Goal: Transaction & Acquisition: Purchase product/service

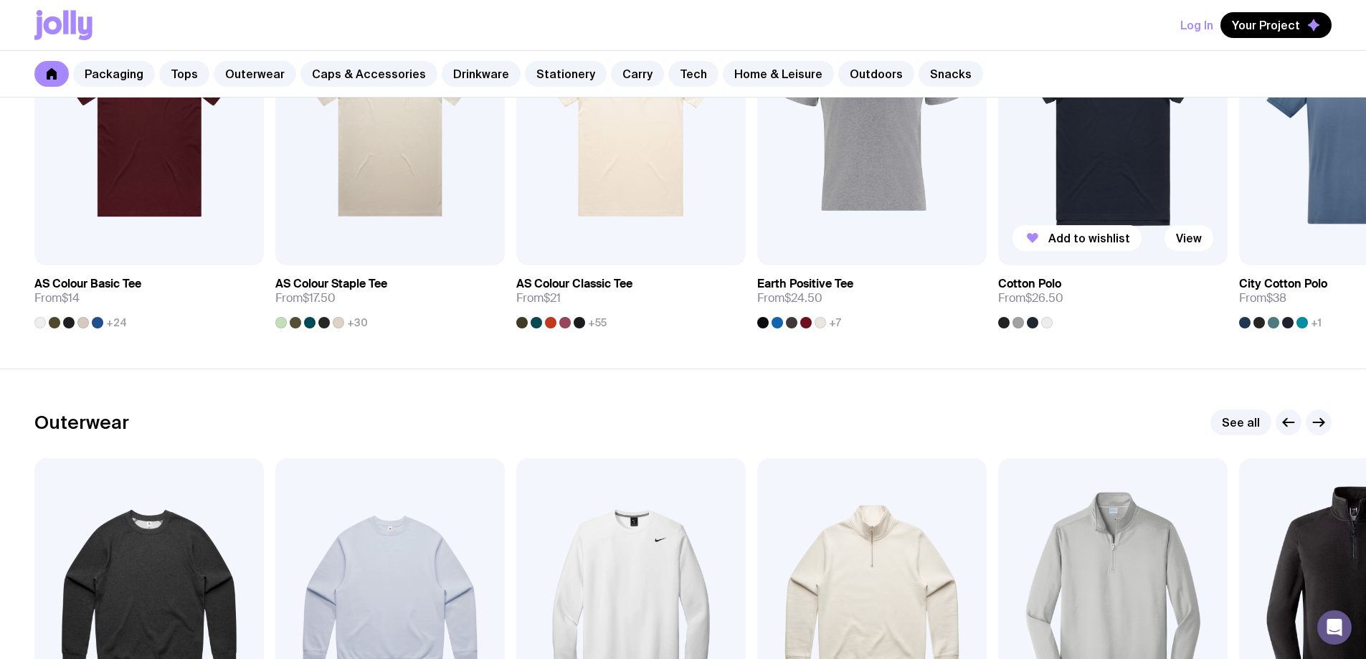
scroll to position [574, 0]
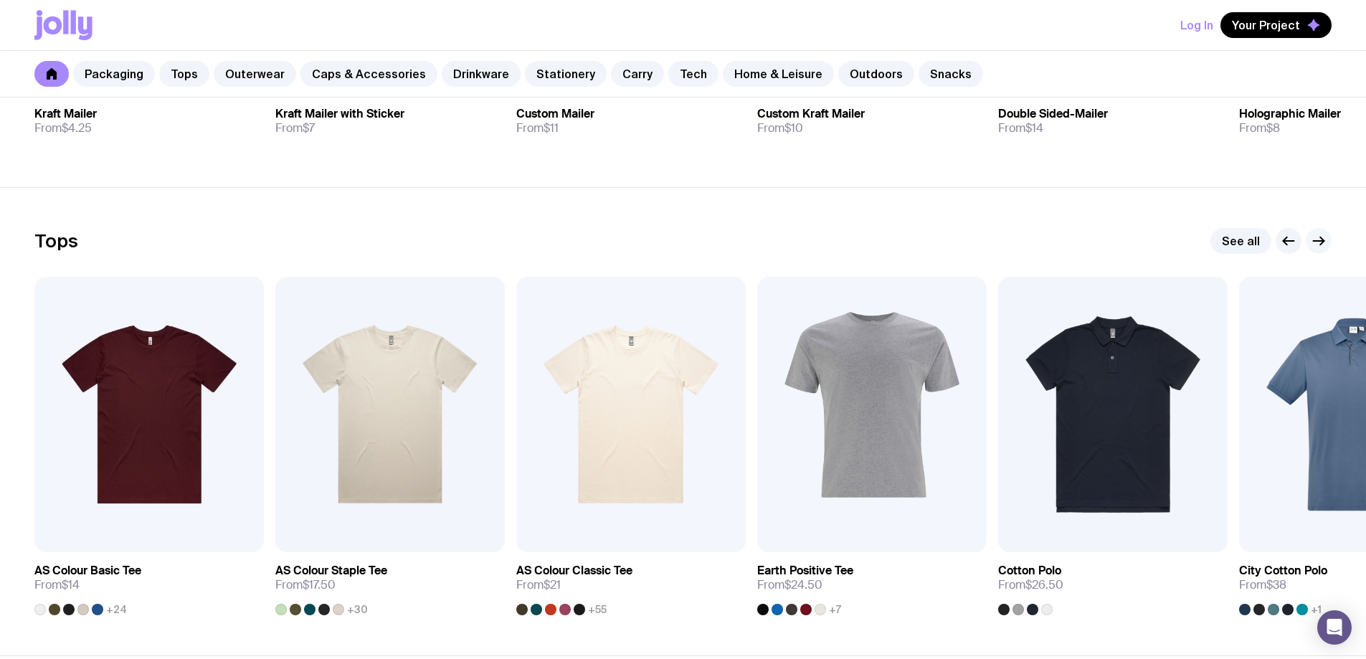
click at [1322, 252] on button "button" at bounding box center [1319, 241] width 26 height 26
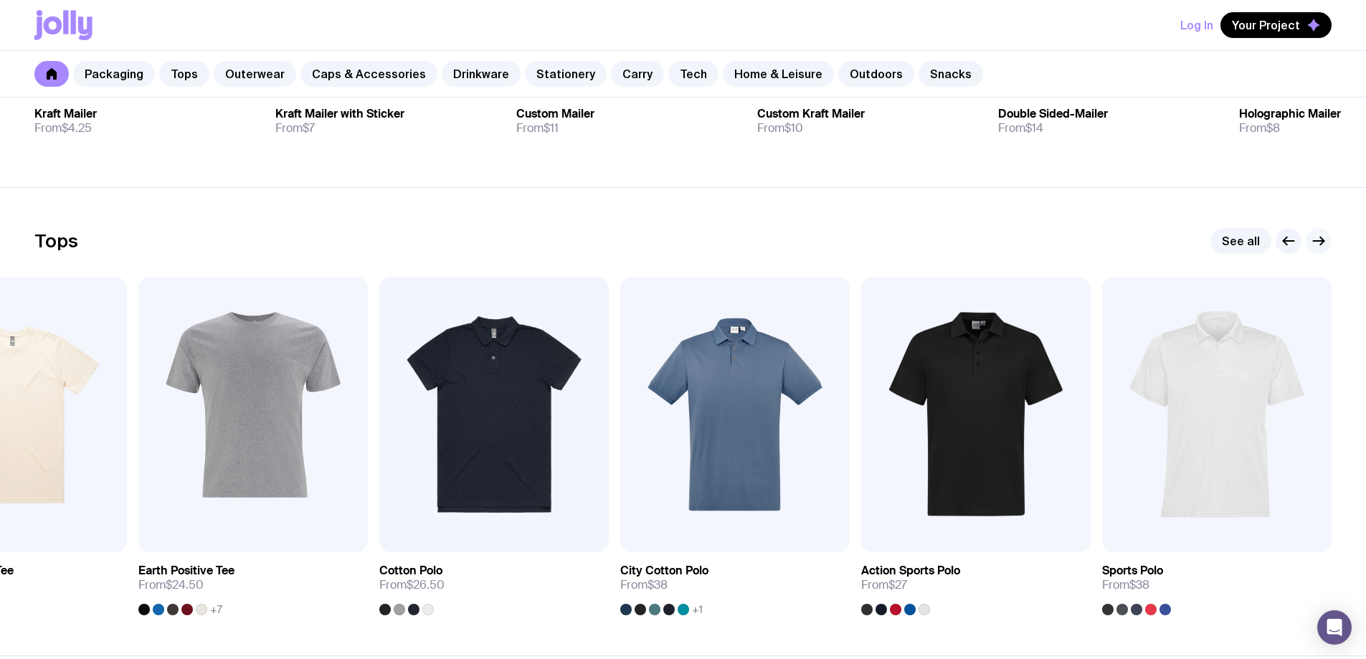
click at [1323, 252] on button "button" at bounding box center [1319, 241] width 26 height 26
click at [1243, 242] on link "See all" at bounding box center [1241, 241] width 61 height 26
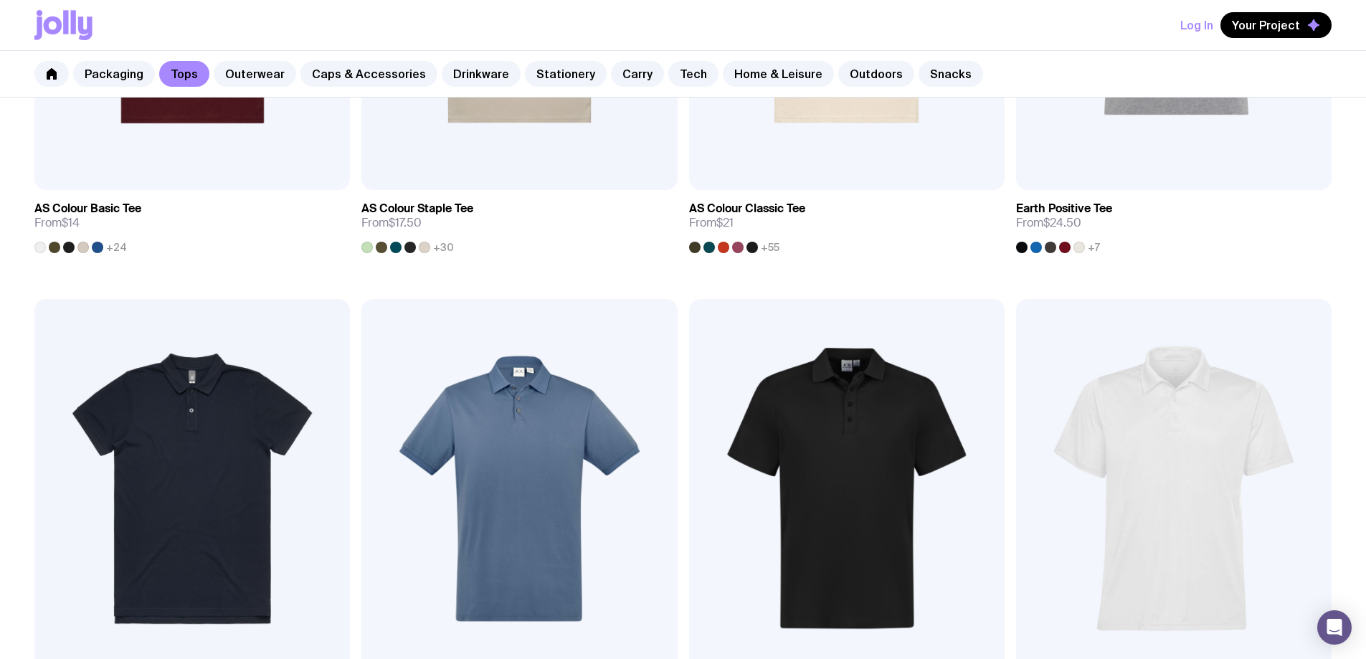
scroll to position [574, 0]
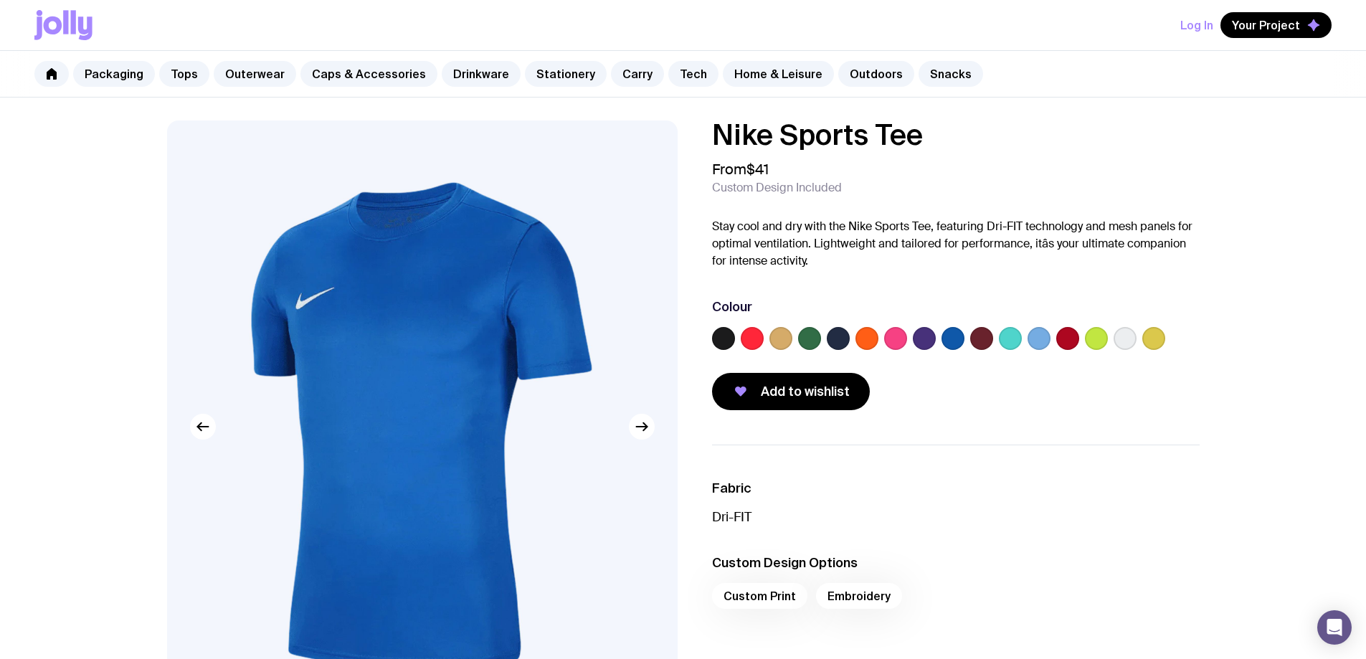
click at [805, 341] on label at bounding box center [809, 338] width 23 height 23
click at [0, 0] on input "radio" at bounding box center [0, 0] width 0 height 0
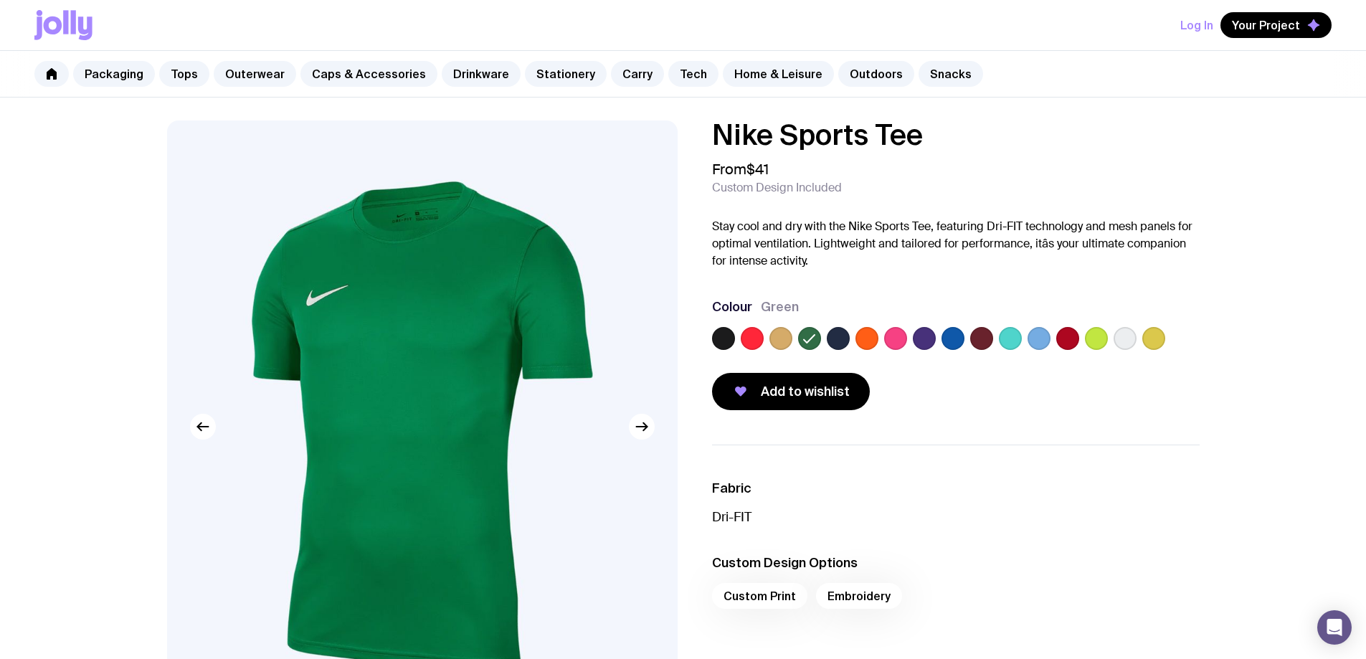
click at [566, 398] on img at bounding box center [422, 427] width 511 height 613
click at [643, 430] on icon "button" at bounding box center [645, 427] width 4 height 8
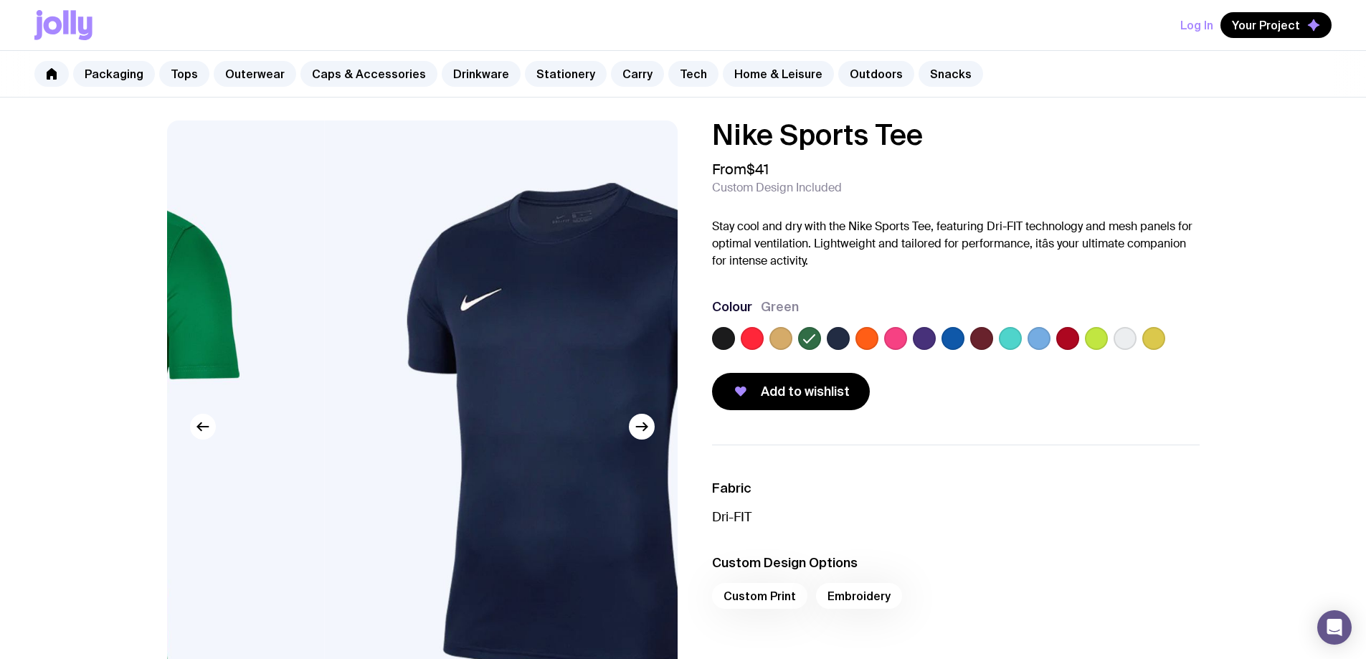
click at [393, 384] on img at bounding box center [579, 427] width 511 height 613
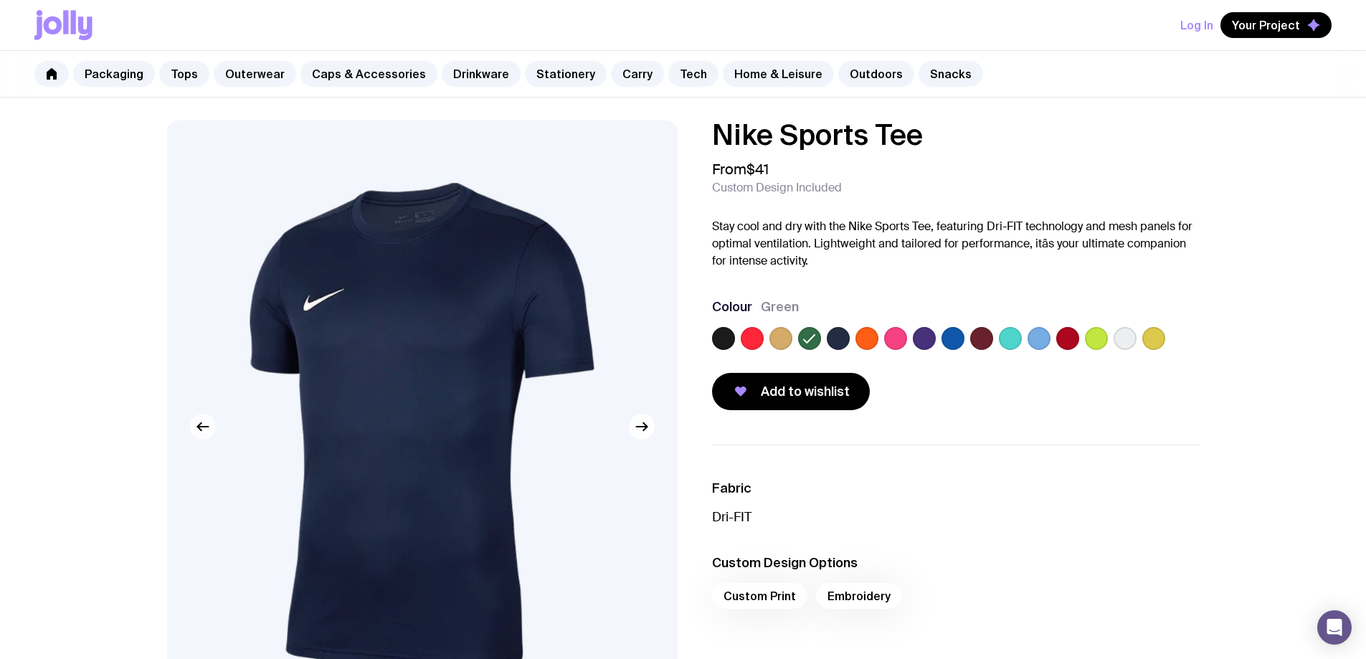
click at [211, 427] on icon "button" at bounding box center [202, 426] width 17 height 17
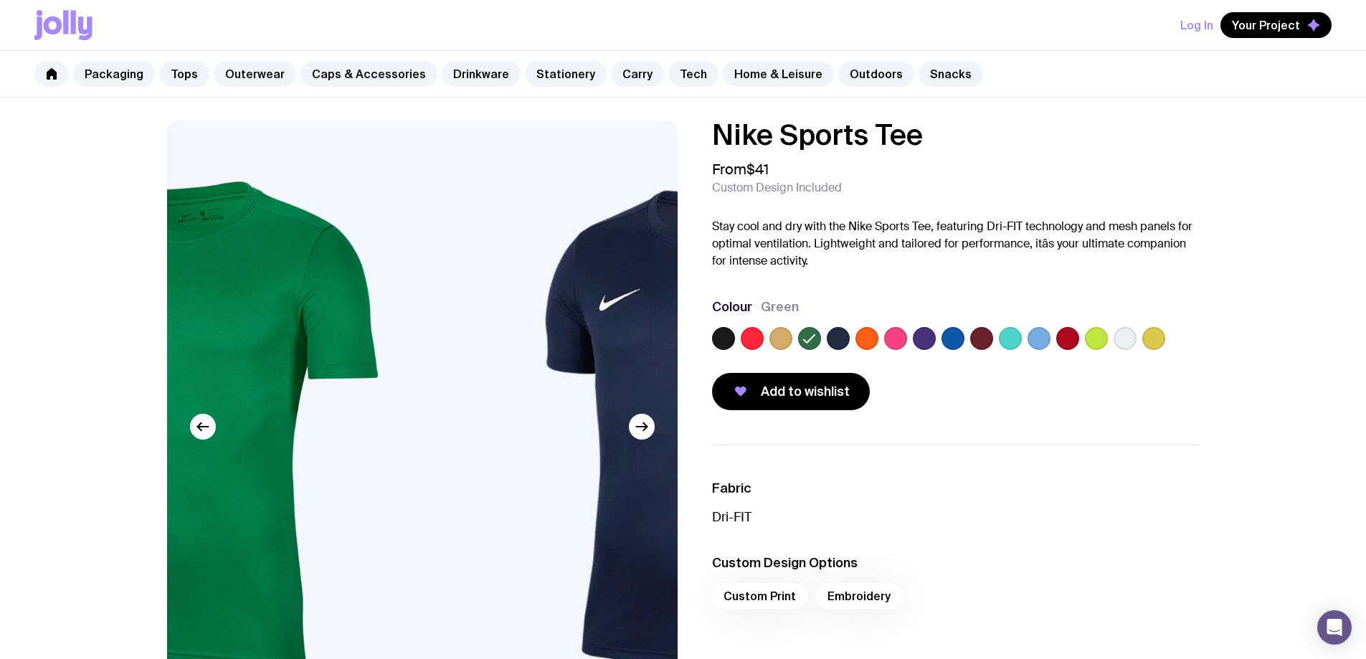
click at [453, 384] on img at bounding box center [207, 427] width 511 height 613
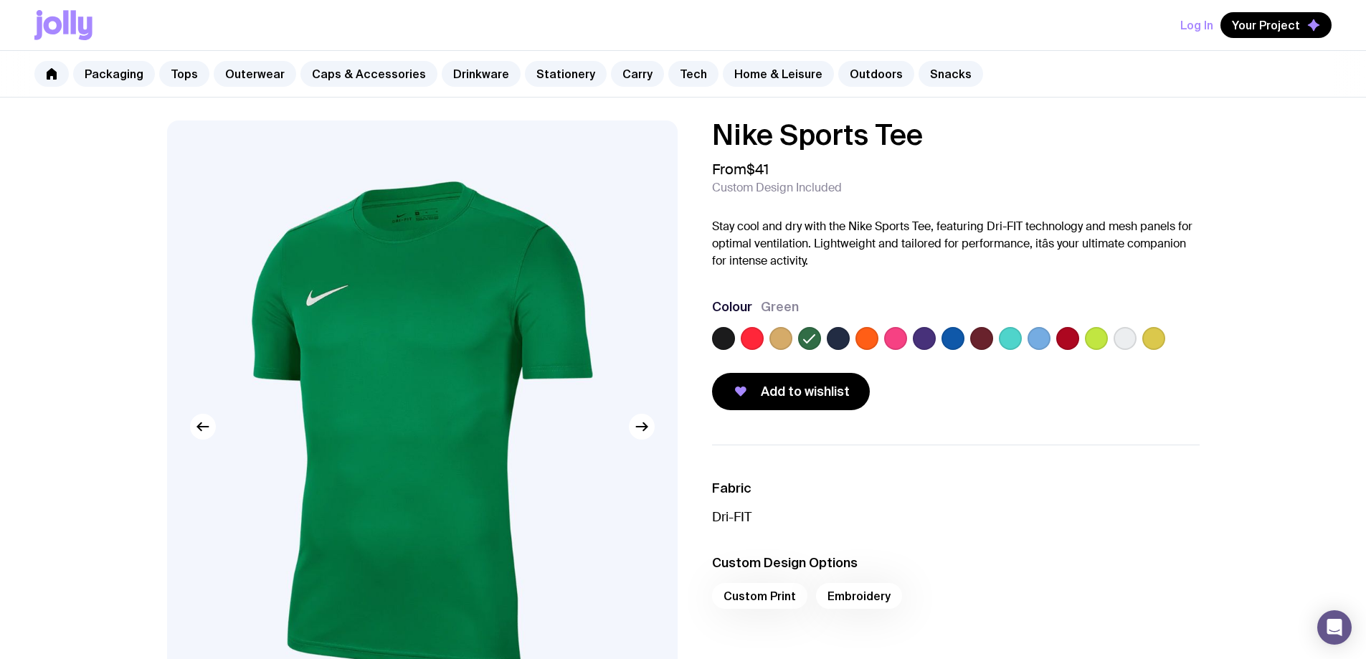
click at [720, 339] on label at bounding box center [723, 338] width 23 height 23
click at [0, 0] on input "radio" at bounding box center [0, 0] width 0 height 0
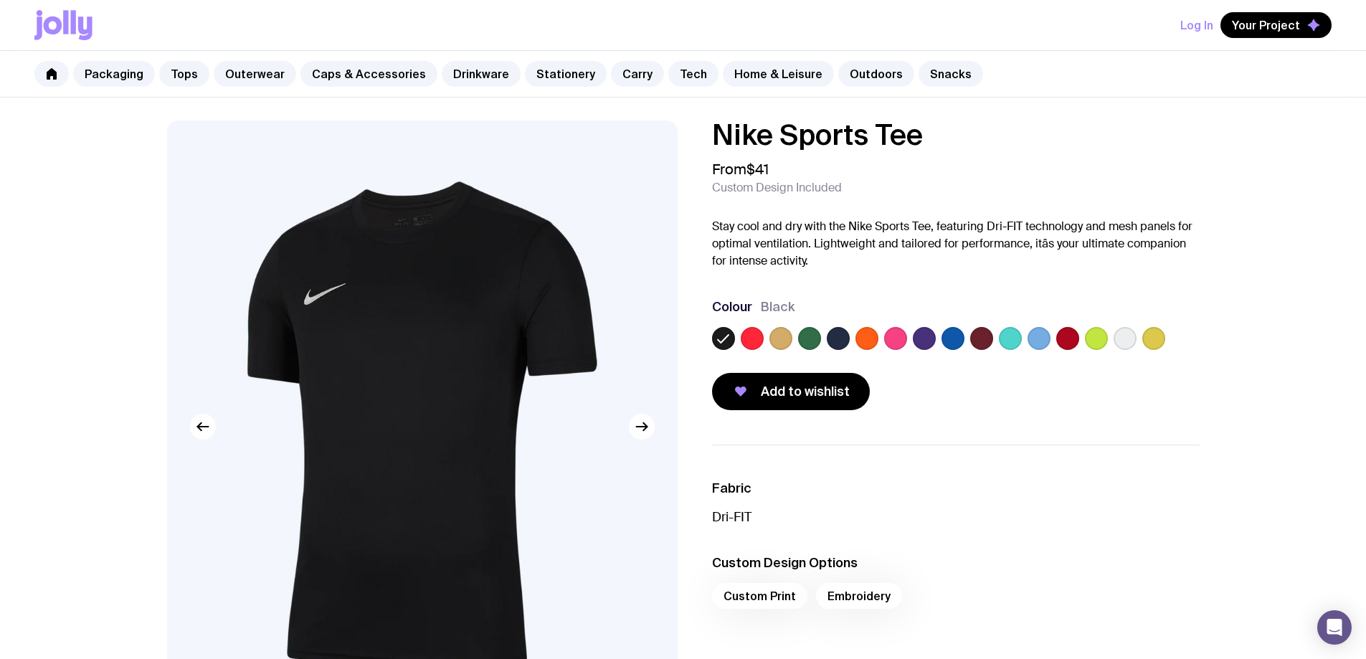
click at [425, 359] on img at bounding box center [422, 427] width 511 height 613
click at [1133, 342] on label at bounding box center [1125, 338] width 23 height 23
click at [0, 0] on input "radio" at bounding box center [0, 0] width 0 height 0
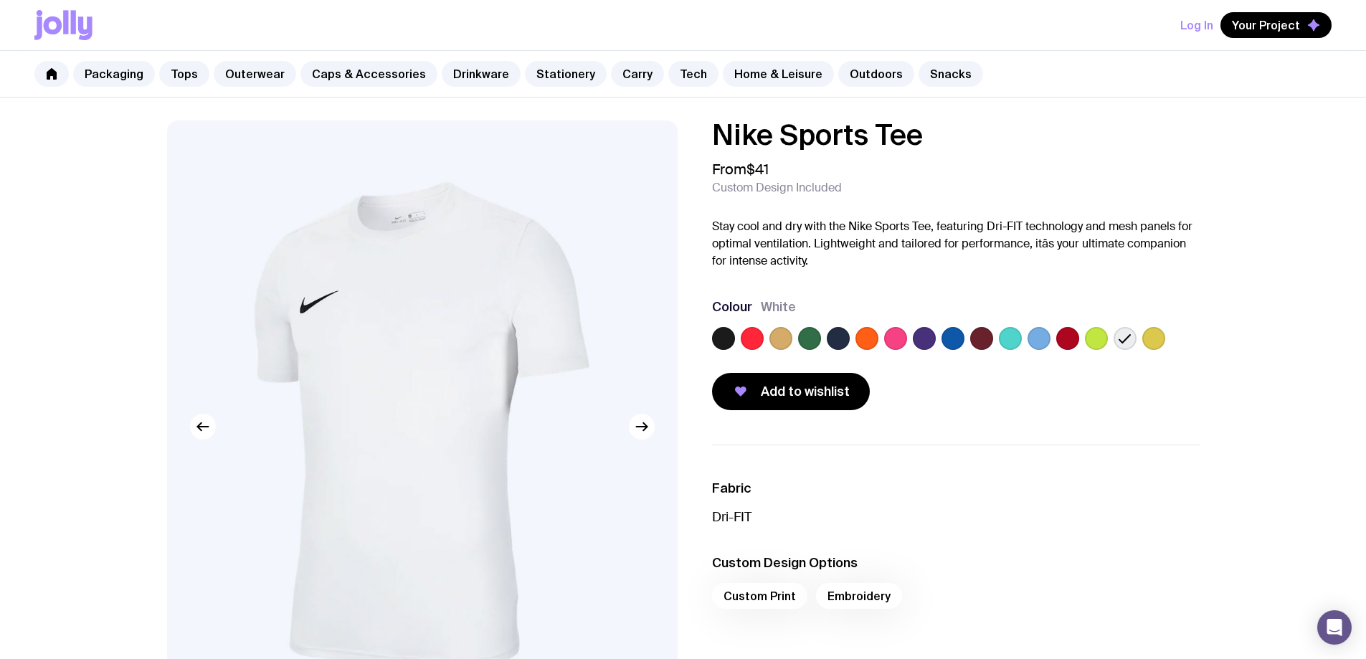
click at [542, 320] on img at bounding box center [422, 427] width 511 height 613
click at [1090, 140] on h1 "Nike Sports Tee" at bounding box center [956, 135] width 488 height 29
click at [993, 209] on div "Nike Sports Tee From $41 Custom Design Included Stay cool and dry with the Nike…" at bounding box center [956, 266] width 488 height 290
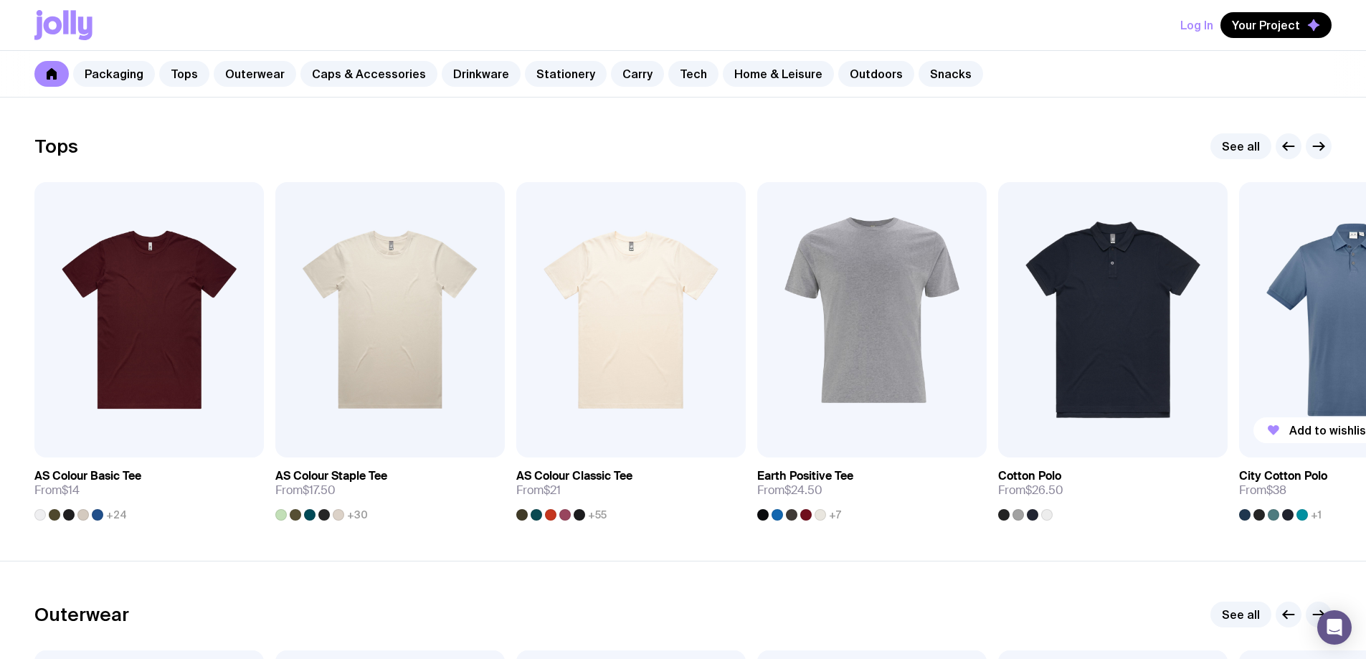
scroll to position [574, 0]
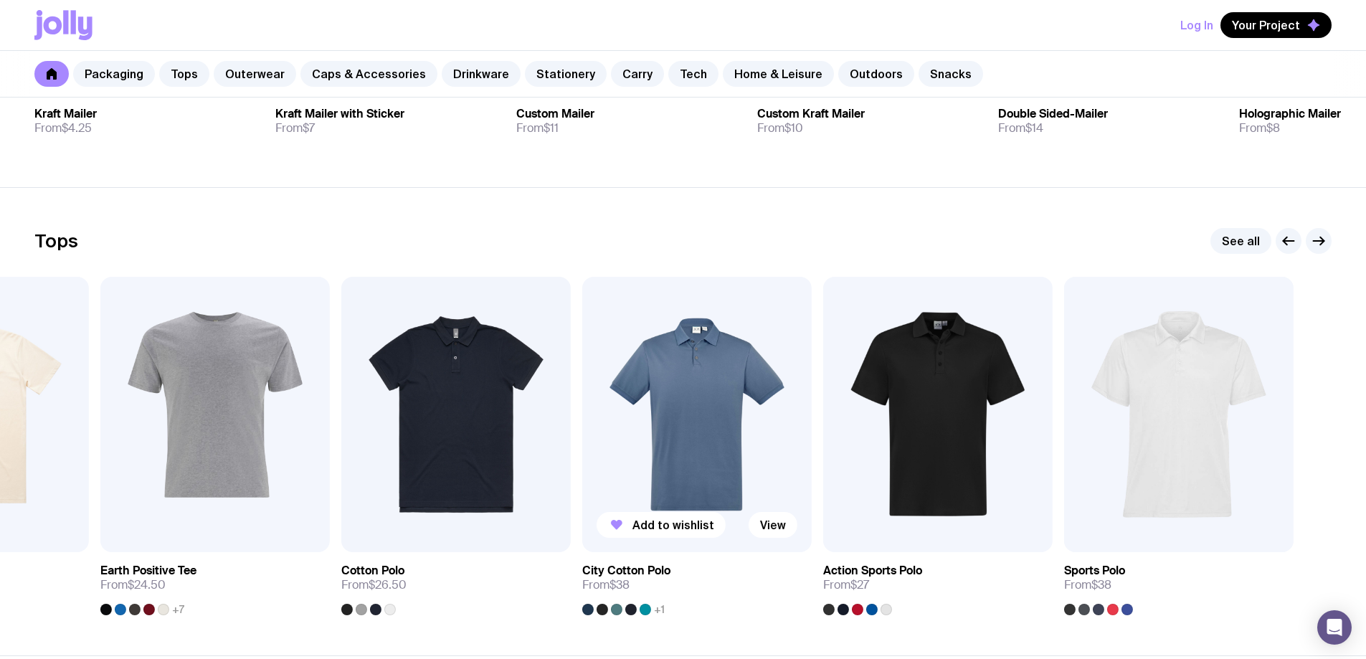
drag, startPoint x: 1196, startPoint y: 408, endPoint x: 569, endPoint y: 405, distance: 627.6
click at [582, 405] on img at bounding box center [697, 414] width 230 height 275
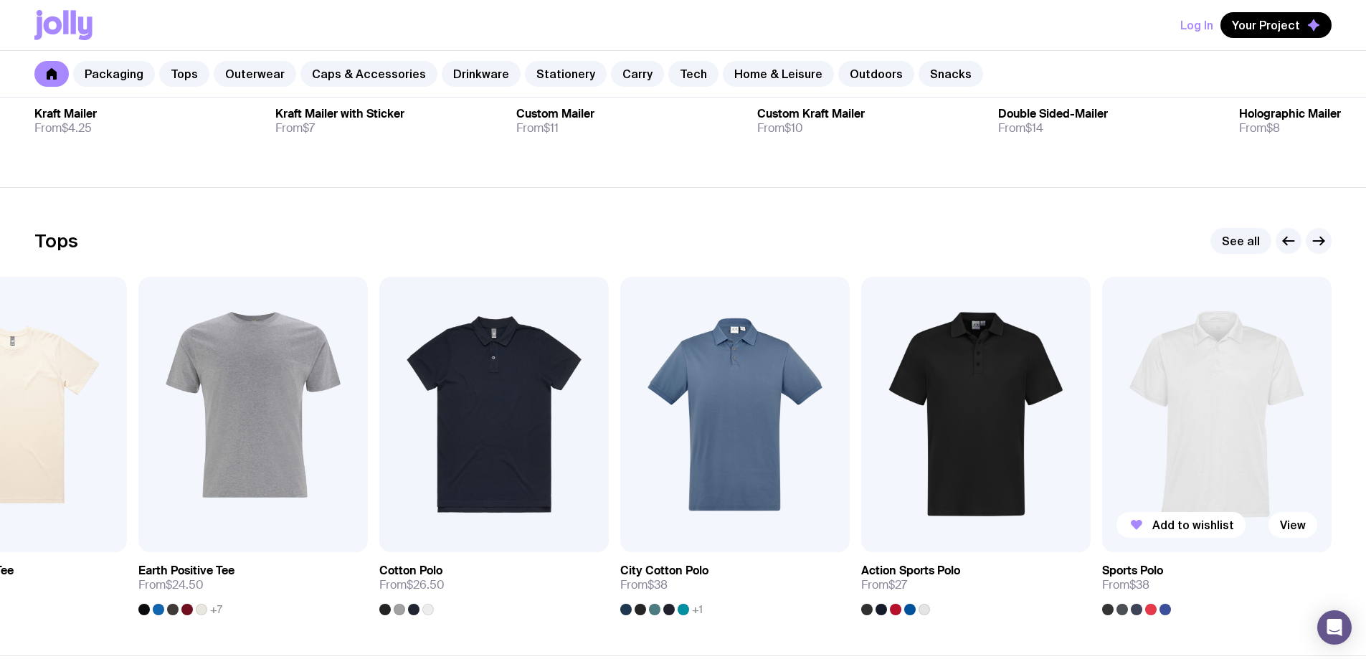
click at [1230, 440] on img at bounding box center [1217, 414] width 230 height 275
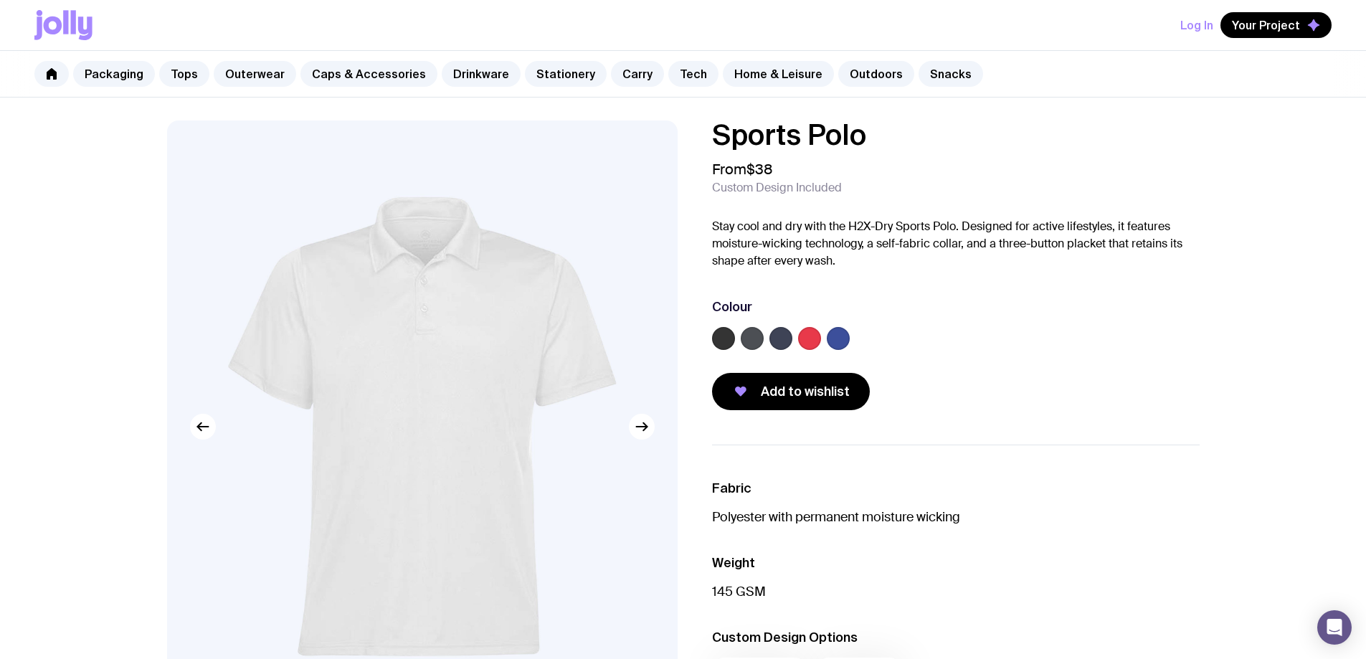
click at [751, 345] on label at bounding box center [752, 338] width 23 height 23
click at [0, 0] on input "radio" at bounding box center [0, 0] width 0 height 0
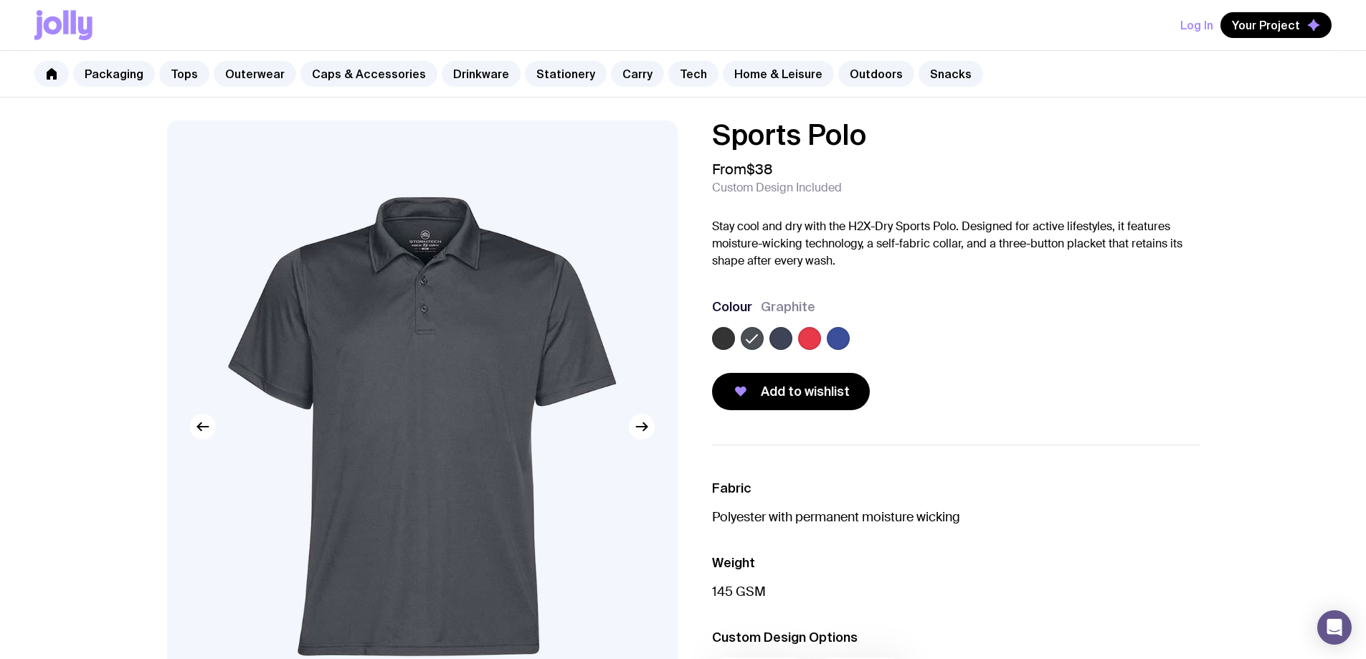
click at [799, 336] on label at bounding box center [809, 338] width 23 height 23
click at [0, 0] on input "radio" at bounding box center [0, 0] width 0 height 0
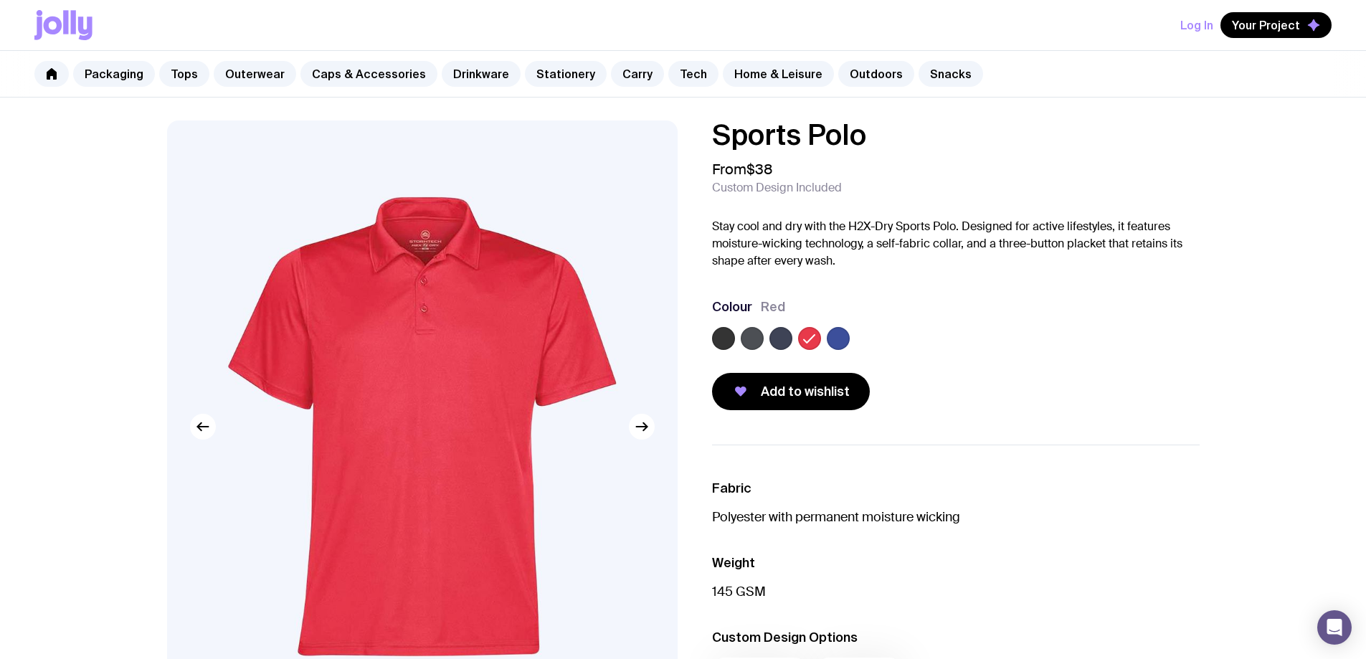
click at [740, 336] on div at bounding box center [956, 341] width 488 height 29
click at [732, 336] on label at bounding box center [723, 338] width 23 height 23
click at [0, 0] on input "radio" at bounding box center [0, 0] width 0 height 0
